Goal: Task Accomplishment & Management: Manage account settings

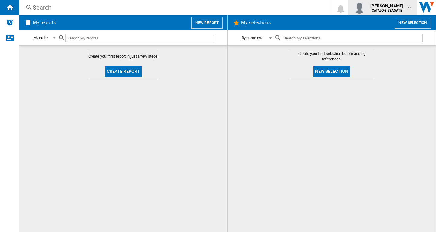
click at [382, 10] on b "CATALOG SEAGATE" at bounding box center [387, 10] width 30 height 4
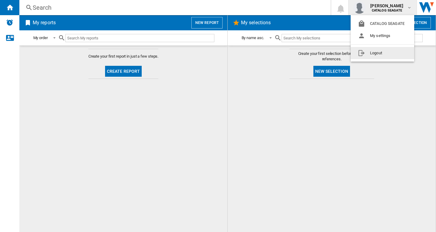
click at [381, 53] on button "Logout" at bounding box center [383, 53] width 64 height 12
